Goal: Information Seeking & Learning: Learn about a topic

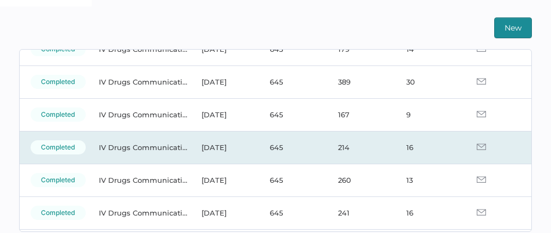
scroll to position [25, 0]
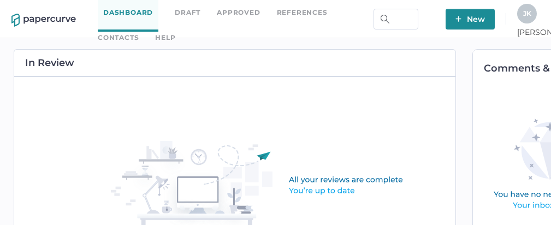
click at [234, 14] on link "Approved" at bounding box center [238, 13] width 43 height 12
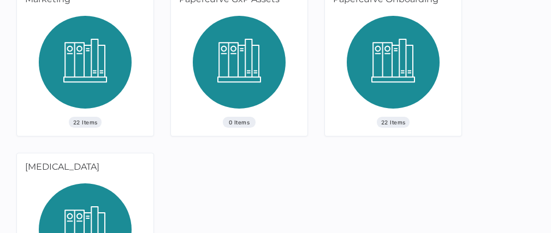
scroll to position [711, 0]
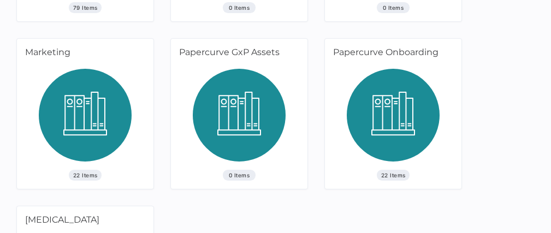
click at [407, 107] on img at bounding box center [393, 119] width 93 height 101
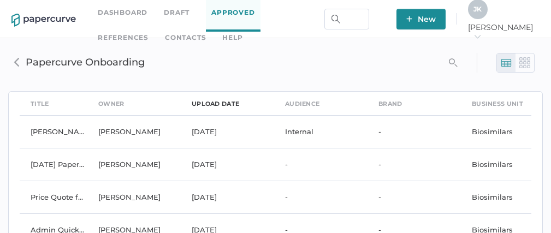
click at [203, 107] on div "upload date" at bounding box center [216, 104] width 48 height 12
click at [205, 103] on div "upload date" at bounding box center [216, 104] width 48 height 12
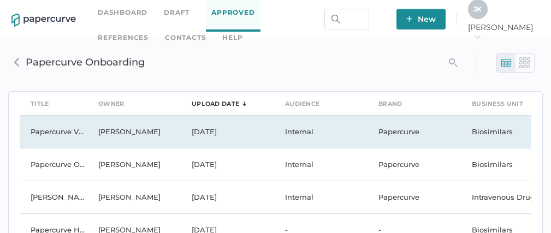
click at [67, 128] on td "Papercurve Viewer Quick Start Guide" at bounding box center [54, 131] width 68 height 33
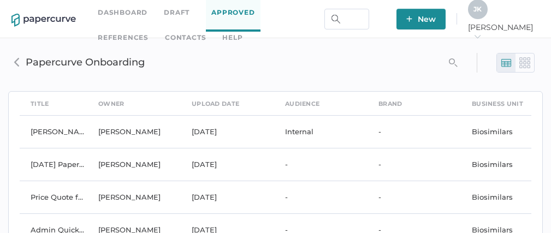
click at [531, 61] on div at bounding box center [525, 63] width 19 height 19
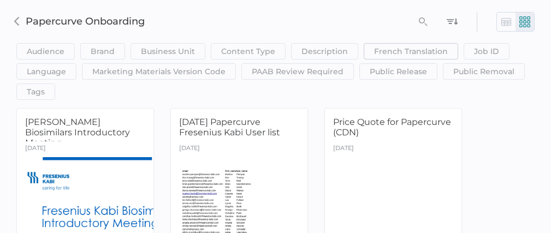
scroll to position [28, 0]
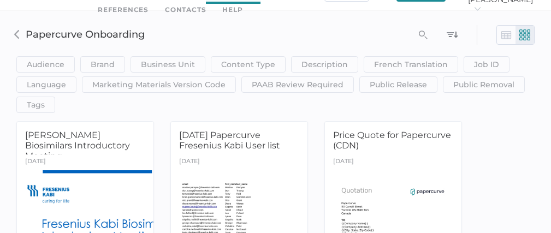
click at [456, 33] on img at bounding box center [452, 34] width 11 height 11
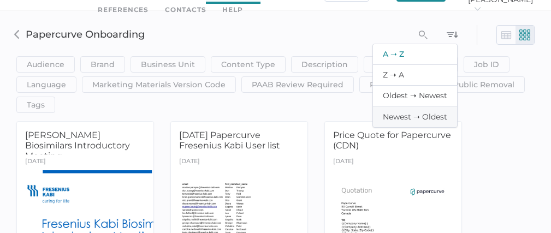
click at [408, 118] on span "Newest ➝ Oldest" at bounding box center [415, 117] width 64 height 10
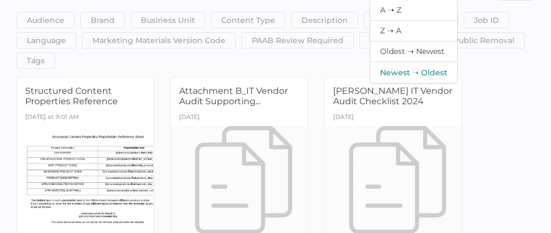
scroll to position [49, 0]
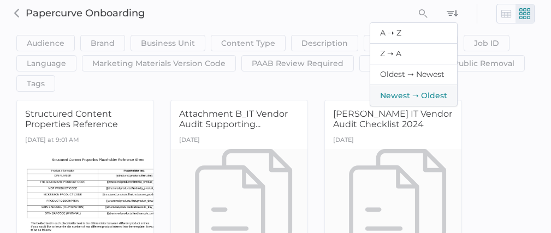
click at [414, 93] on span "Newest ➝ Oldest" at bounding box center [413, 96] width 67 height 10
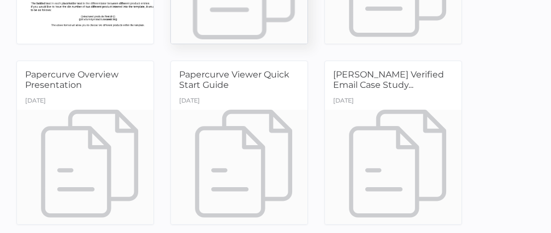
scroll to position [279, 0]
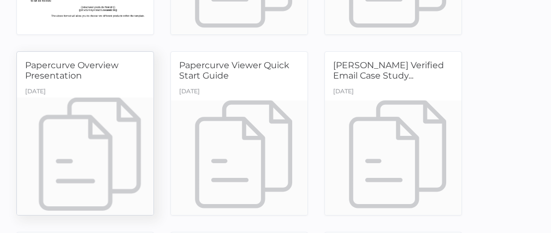
click at [67, 124] on div at bounding box center [86, 157] width 144 height 121
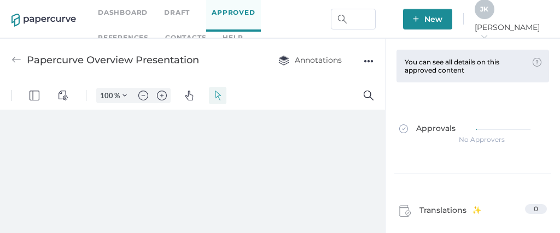
type input "72"
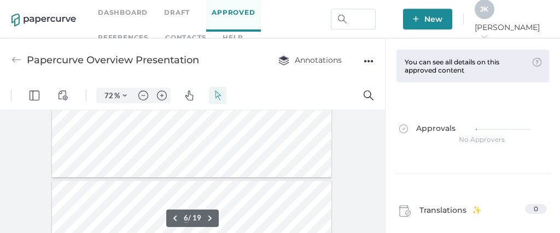
type input "7"
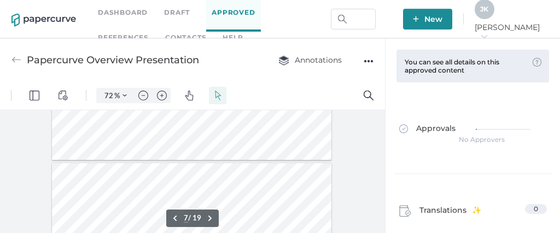
scroll to position [916, 0]
